Goal: Navigation & Orientation: Go to known website

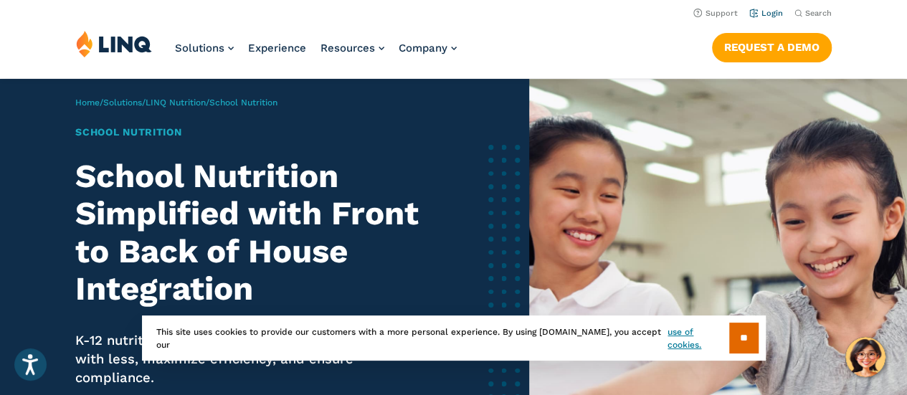
click at [771, 10] on link "Login" at bounding box center [767, 13] width 34 height 9
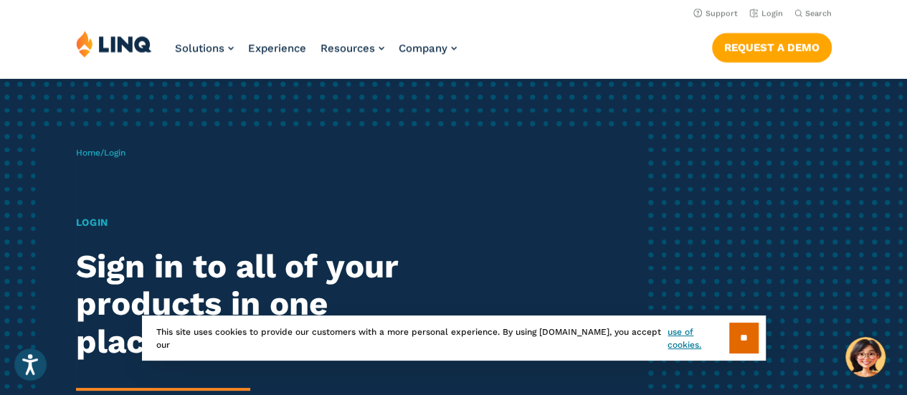
click at [118, 179] on div "Home / Login Login Sign in to all of your products in one place. LINQ brings to…" at bounding box center [359, 330] width 567 height 403
drag, startPoint x: 124, startPoint y: 240, endPoint x: 284, endPoint y: 237, distance: 160.0
click at [126, 239] on div "Login Sign in to all of your products in one place. LINQ brings together studen…" at bounding box center [250, 365] width 349 height 300
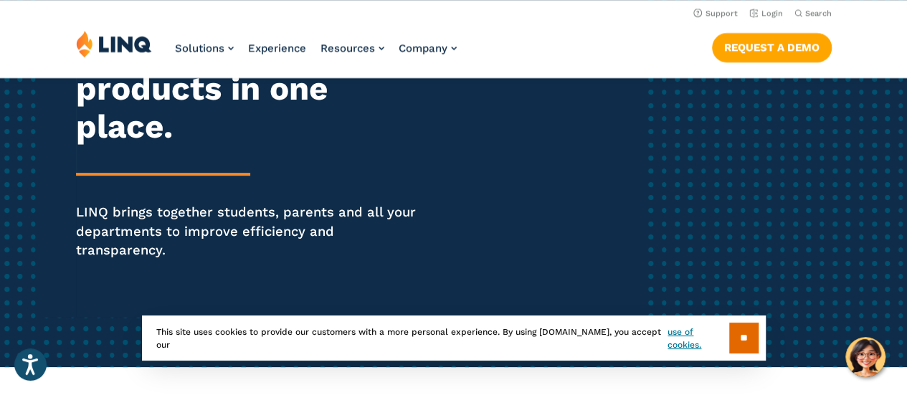
scroll to position [143, 0]
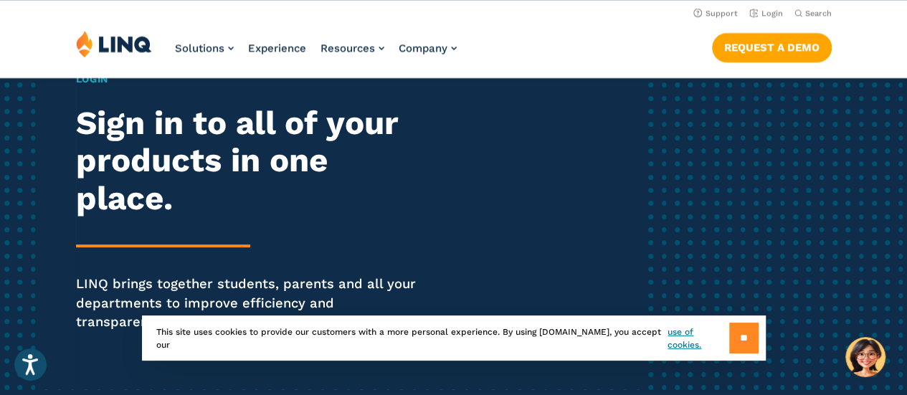
click at [734, 330] on input "**" at bounding box center [743, 338] width 29 height 31
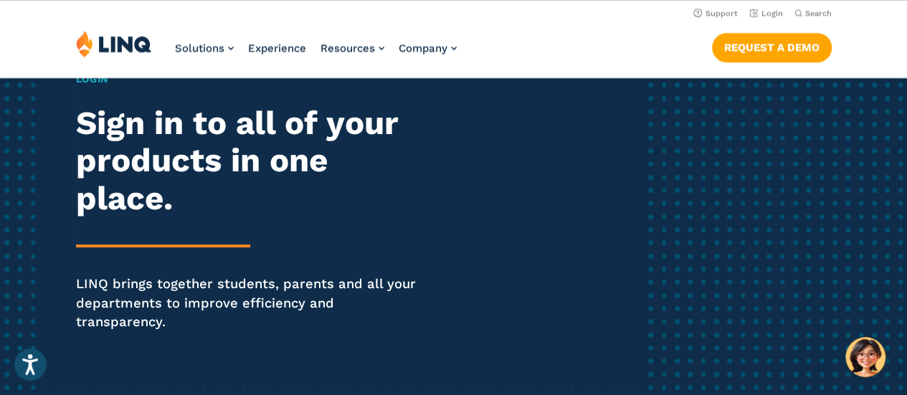
scroll to position [0, 0]
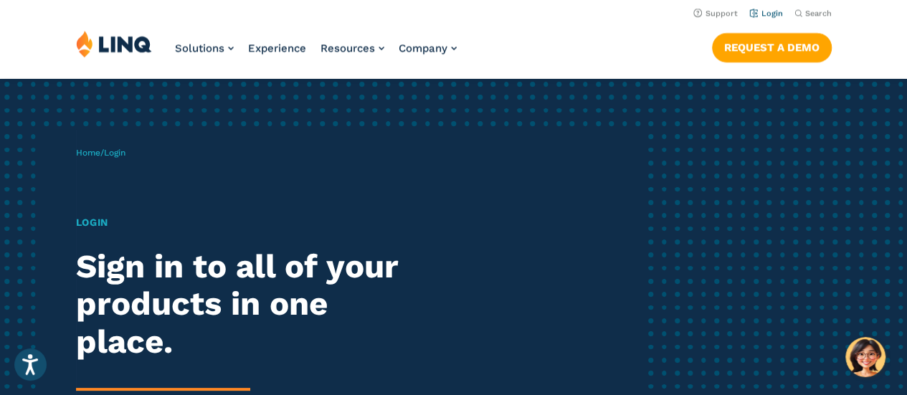
click at [771, 11] on link "Login" at bounding box center [767, 13] width 34 height 9
click at [181, 290] on h2 "Sign in to all of your products in one place." at bounding box center [250, 304] width 349 height 113
click at [89, 151] on link "Home" at bounding box center [88, 153] width 24 height 10
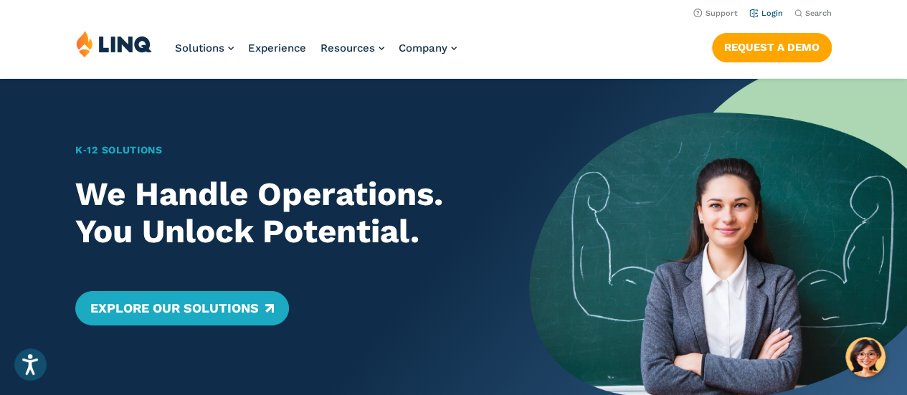
click at [777, 10] on link "Login" at bounding box center [767, 13] width 34 height 9
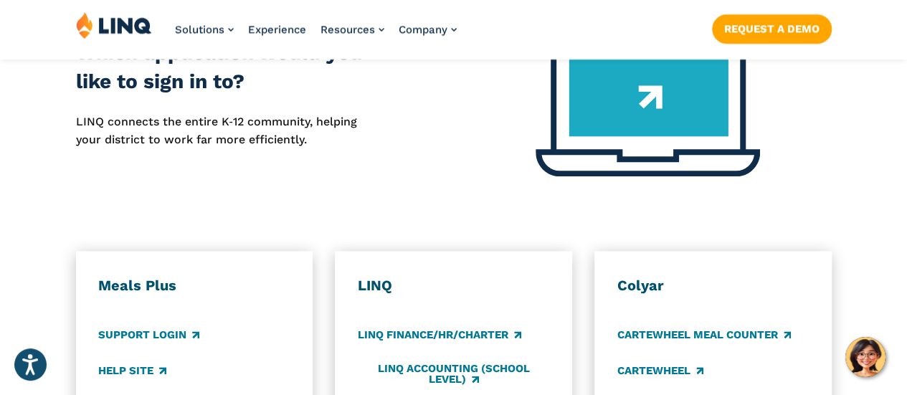
scroll to position [574, 0]
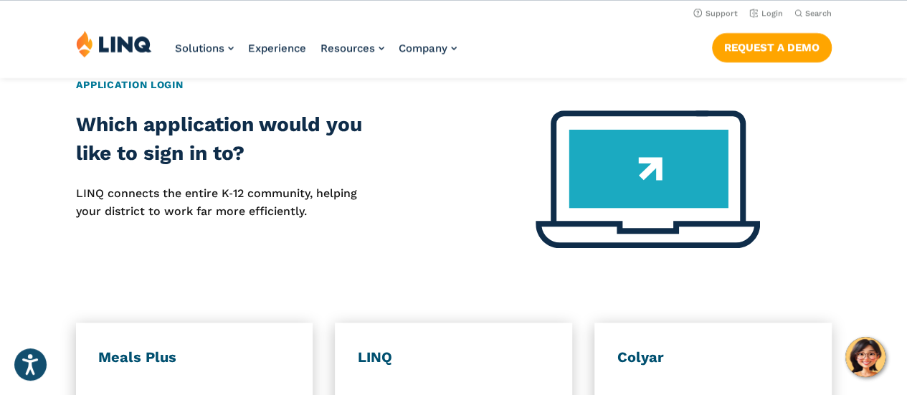
click at [651, 163] on img at bounding box center [648, 179] width 224 height 138
